Goal: Task Accomplishment & Management: Complete application form

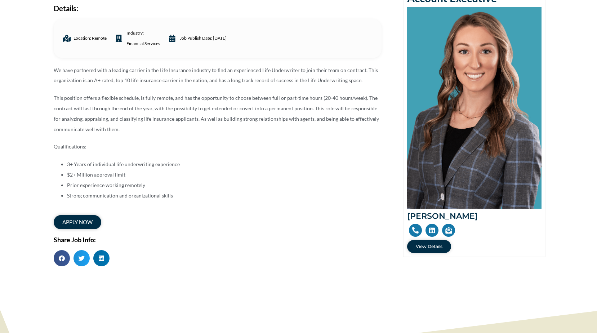
scroll to position [108, 0]
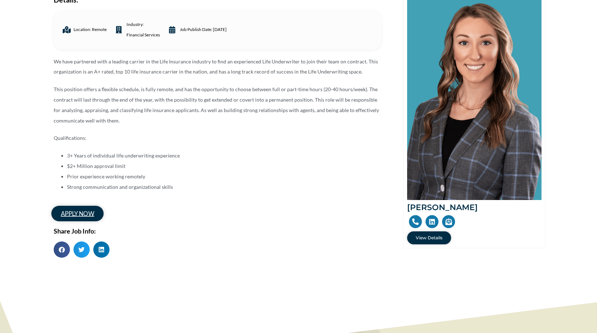
click at [74, 216] on span "apply now" at bounding box center [76, 214] width 33 height 6
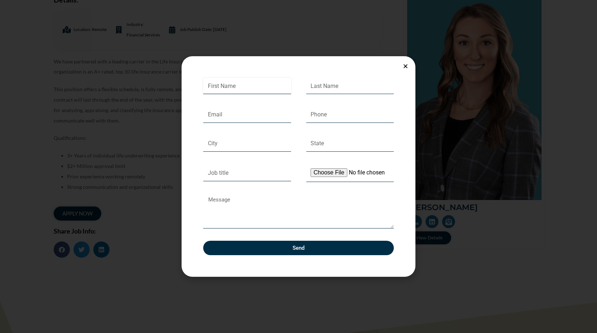
click at [237, 86] on input "First Name" at bounding box center [247, 86] width 88 height 17
type input "[PERSON_NAME]"
type input "[EMAIL_ADDRESS][DOMAIN_NAME]"
type input "[PHONE_NUMBER]"
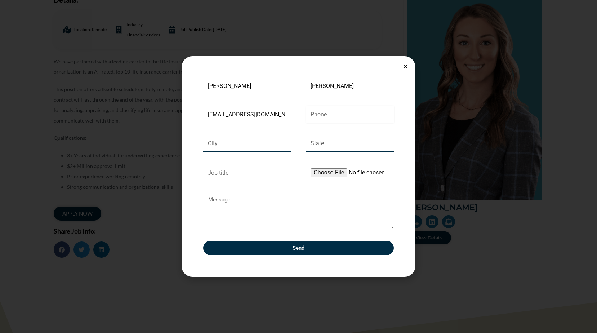
type input "Buffalo"
type input "MN"
type input "Life Underwriter"
type textarea "Hello, I've worked with"
click at [260, 206] on textarea "Hello, I've worked with" at bounding box center [298, 211] width 190 height 34
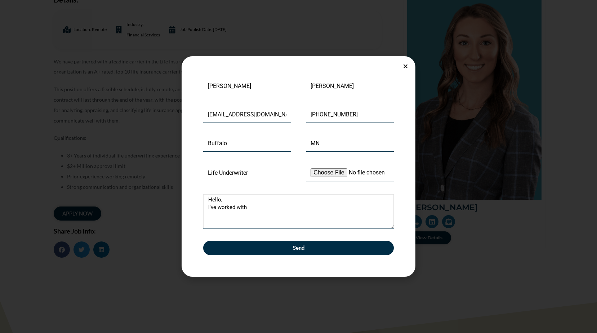
click at [252, 206] on textarea "Hello, I've worked with" at bounding box center [298, 211] width 190 height 34
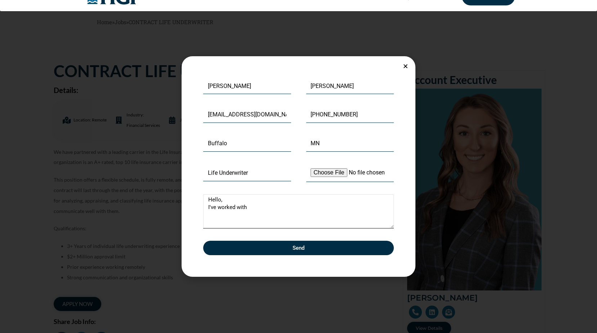
scroll to position [0, 0]
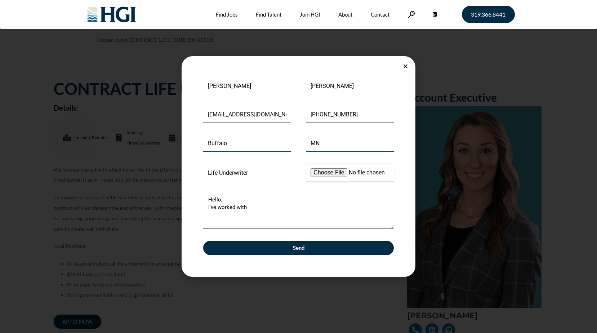
click at [330, 173] on input "Upload Your Resume" at bounding box center [350, 173] width 88 height 18
type input "C:\fakepath\resume.pdf"
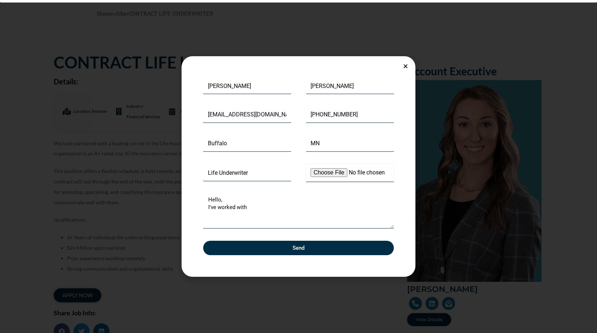
scroll to position [36, 0]
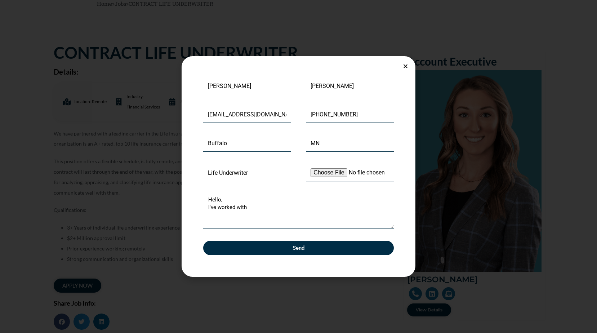
click at [414, 292] on div "First Name Mary Last Name Halonen Email mjhalonen@hotmail.com Phone 612-709-415…" at bounding box center [298, 166] width 597 height 333
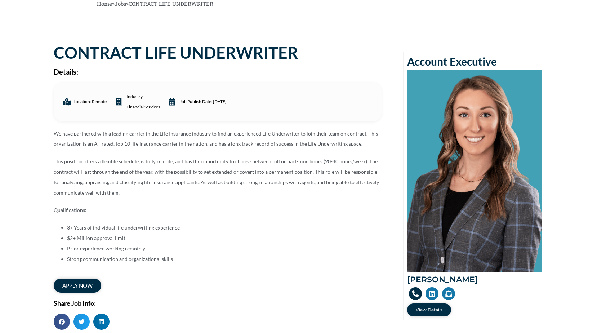
click at [413, 293] on icon at bounding box center [415, 293] width 6 height 6
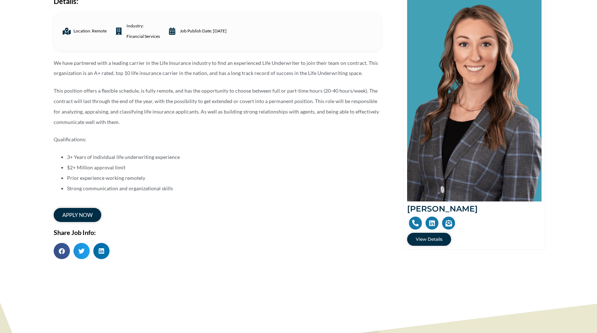
scroll to position [108, 0]
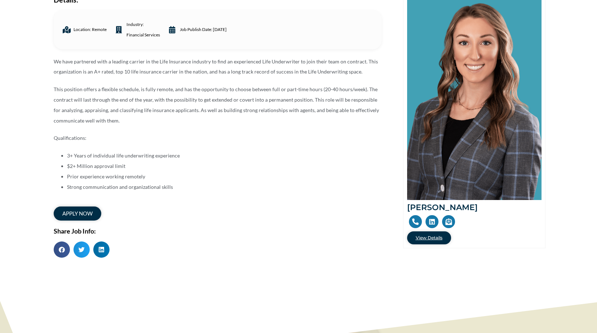
click at [429, 238] on span "View Details" at bounding box center [428, 237] width 27 height 4
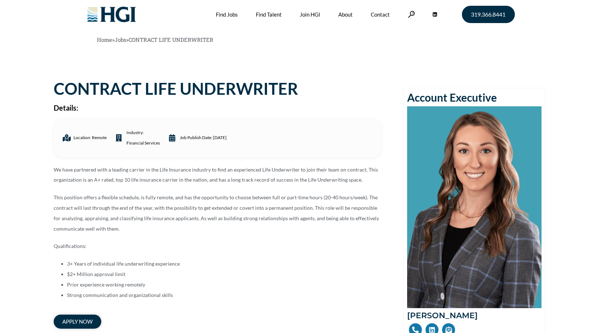
scroll to position [108, 0]
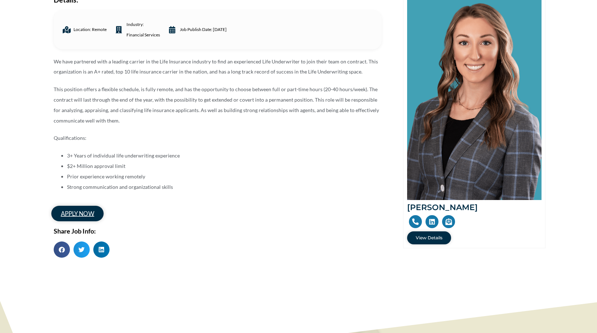
click at [78, 211] on span "apply now" at bounding box center [76, 214] width 33 height 6
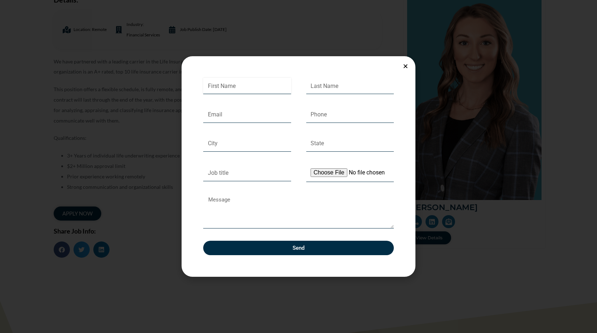
click at [222, 86] on input "First Name" at bounding box center [247, 86] width 88 height 17
type input "[PERSON_NAME]"
type input "[EMAIL_ADDRESS][DOMAIN_NAME]"
type input "[PHONE_NUMBER]"
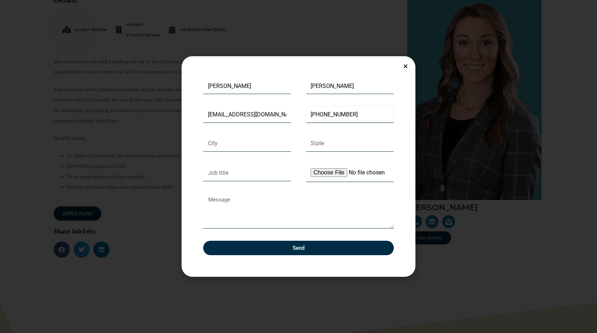
type input "Buffalo"
type input "MN"
type input "Life Underwriter"
click at [327, 172] on input "Upload Your Resume" at bounding box center [350, 173] width 88 height 18
type input "C:\fakepath\resume.pdf"
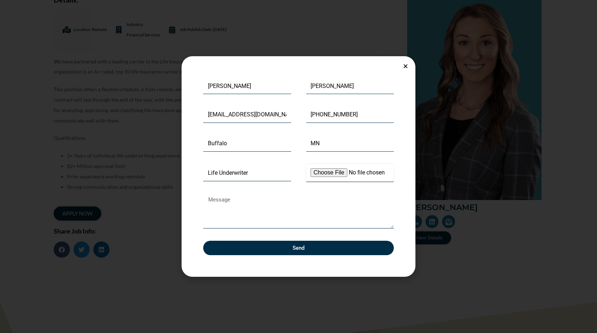
click at [329, 172] on input "Upload Your Resume" at bounding box center [350, 173] width 88 height 18
click at [321, 171] on input "Upload Your Resume" at bounding box center [350, 173] width 88 height 18
type input "C:\fakepath\resume.pdf"
click at [216, 201] on textarea "Message" at bounding box center [298, 211] width 190 height 34
click at [266, 198] on textarea "Hello! I'm interested in a contract Life Underwriting position" at bounding box center [298, 211] width 190 height 34
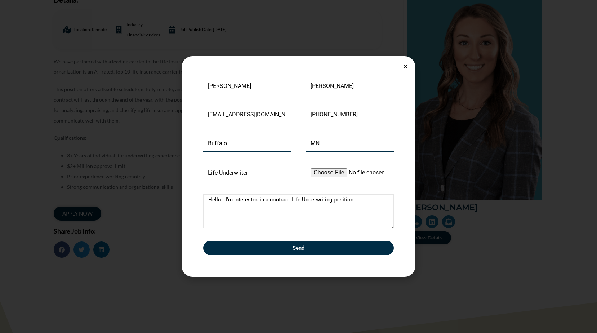
click at [354, 199] on textarea "Hello! I'm interested in a contract Life Underwriting position" at bounding box center [298, 211] width 190 height 34
click at [280, 206] on textarea "Hello! I'm interested in a contract Life Underwriting position; please find my …" at bounding box center [298, 211] width 190 height 34
click at [330, 199] on textarea "Hello! I'm interested in a contract Life Underwriting position; please find my …" at bounding box center [298, 211] width 190 height 34
type textarea "Hello! I'm interested in a contract Life Underwriter position; please find my r…"
click at [303, 249] on span "Send" at bounding box center [298, 247] width 12 height 5
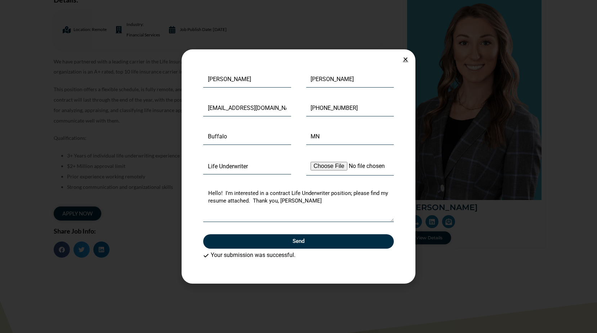
click at [405, 58] on icon "Close" at bounding box center [404, 59] width 5 height 5
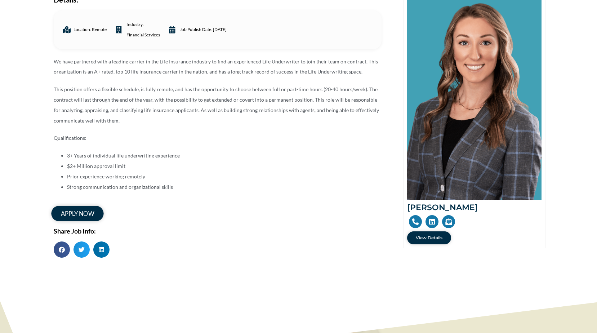
scroll to position [0, 0]
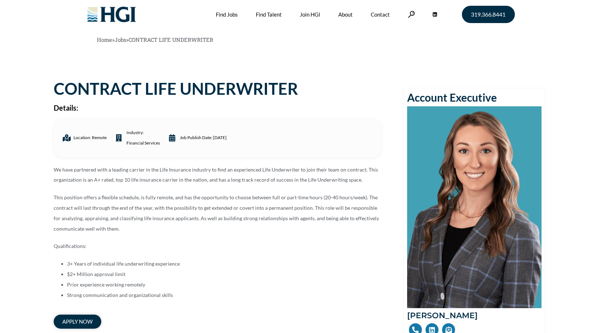
click at [303, 287] on li "Prior experience working remotely" at bounding box center [224, 284] width 314 height 10
